Goal: Task Accomplishment & Management: Use online tool/utility

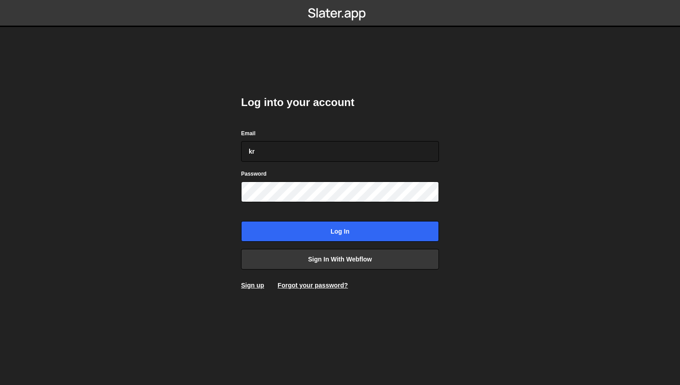
type input "[EMAIL_ADDRESS][DOMAIN_NAME]"
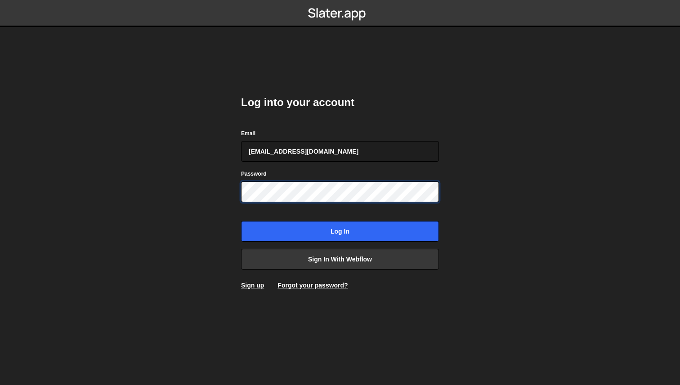
click at [241, 221] on input "Log in" at bounding box center [340, 231] width 198 height 21
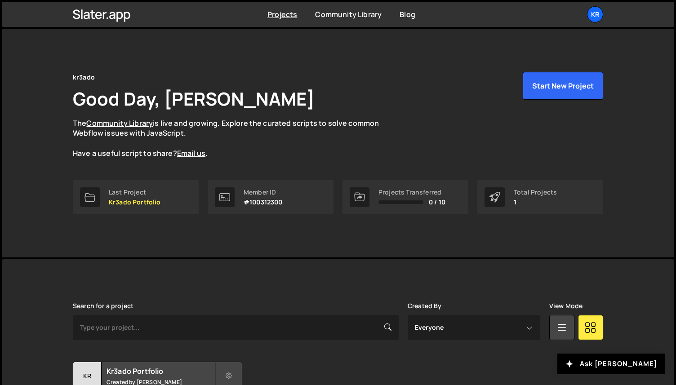
scroll to position [77, 0]
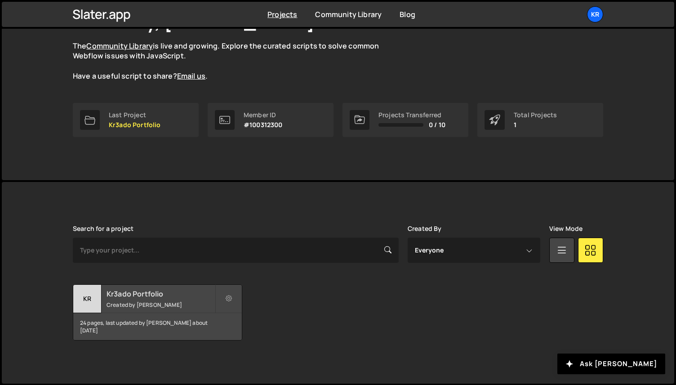
click at [128, 299] on div "Kr3ado Portfolio Created by Alejandro Hinojosa" at bounding box center [157, 299] width 169 height 28
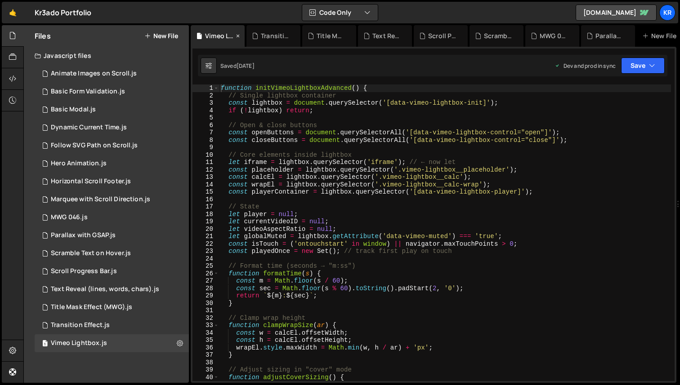
click at [238, 38] on icon at bounding box center [238, 35] width 6 height 9
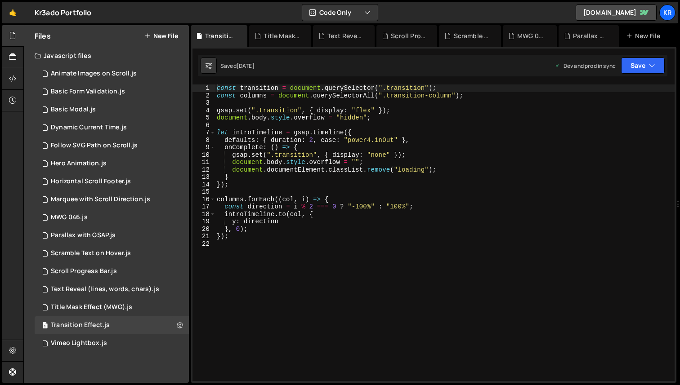
click at [0, 0] on icon at bounding box center [0, 0] width 0 height 0
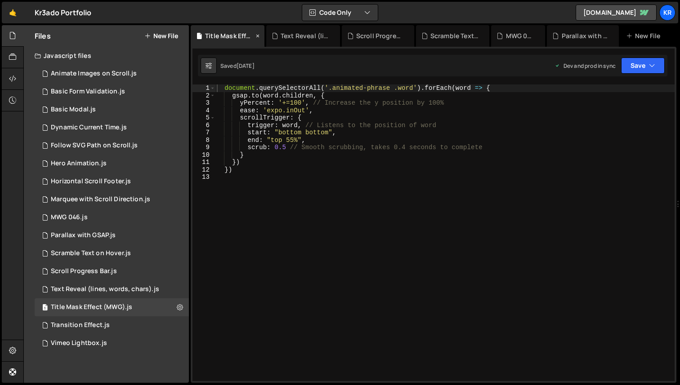
click at [258, 36] on icon at bounding box center [257, 35] width 6 height 9
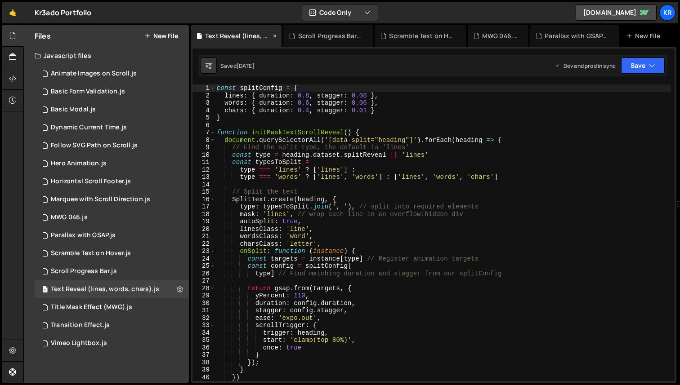
click at [274, 35] on icon at bounding box center [275, 35] width 6 height 9
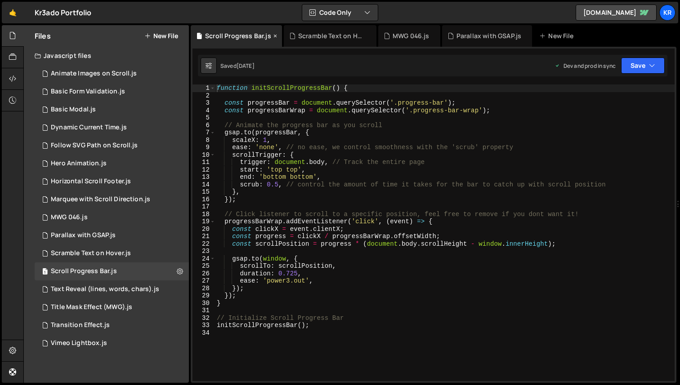
click at [273, 36] on icon at bounding box center [275, 35] width 6 height 9
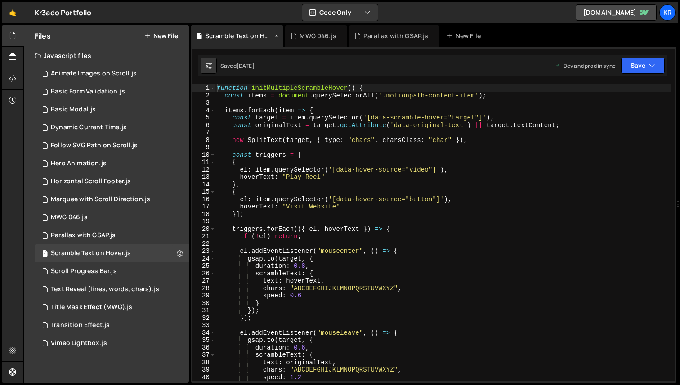
click at [275, 36] on icon at bounding box center [276, 35] width 6 height 9
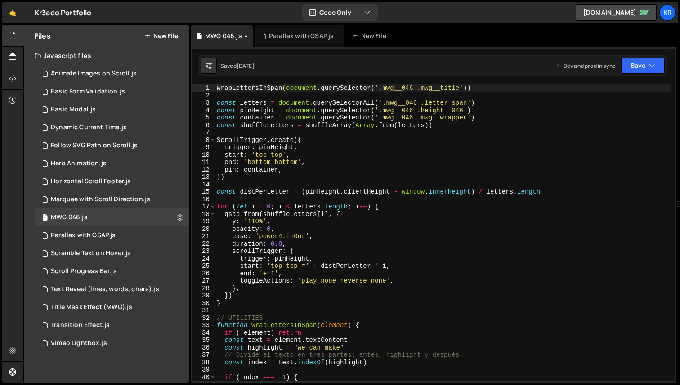
click at [245, 35] on icon at bounding box center [246, 35] width 6 height 9
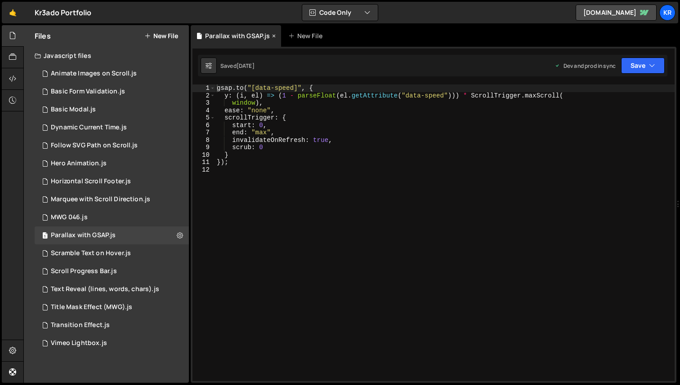
click at [271, 35] on icon at bounding box center [274, 35] width 6 height 9
